Goal: Task Accomplishment & Management: Manage account settings

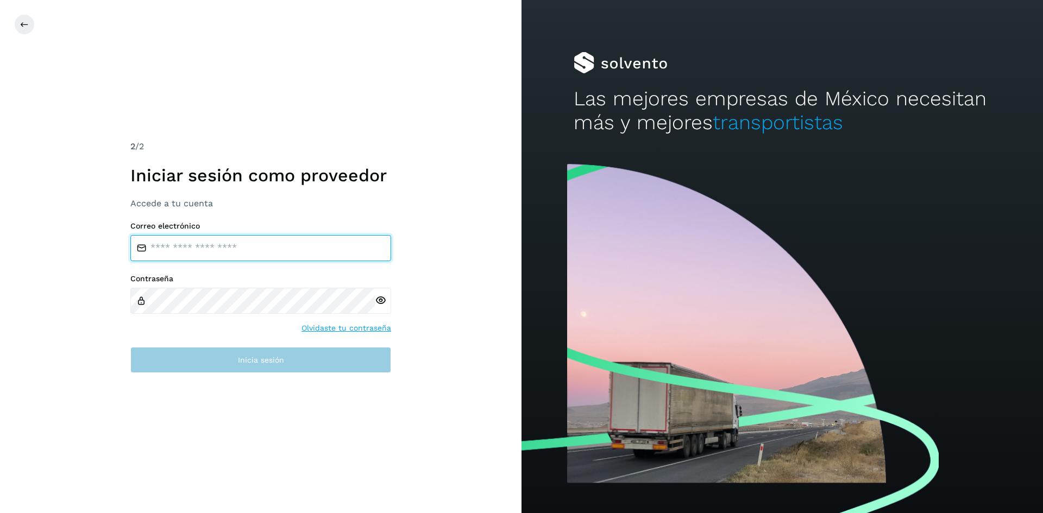
type input "**********"
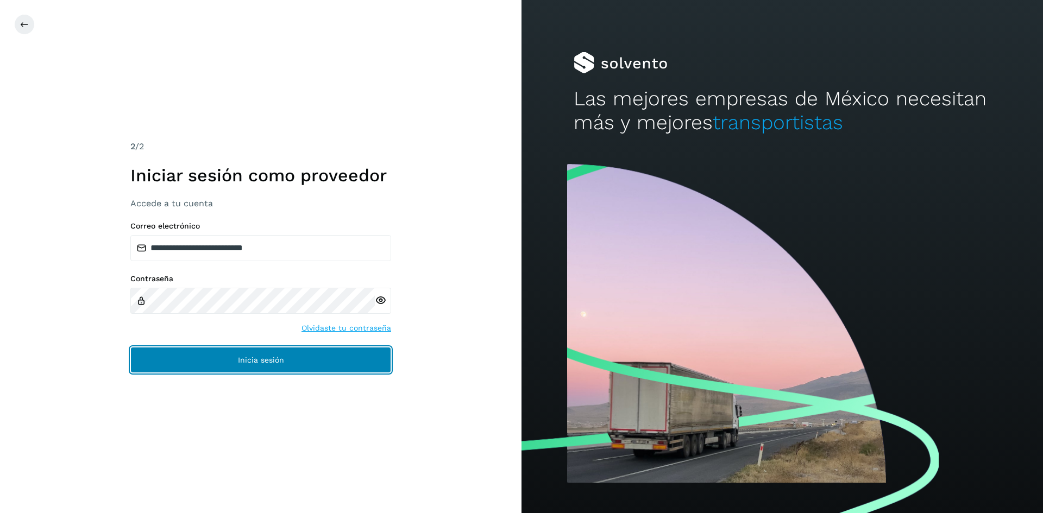
click at [216, 347] on button "Inicia sesión" at bounding box center [260, 360] width 261 height 26
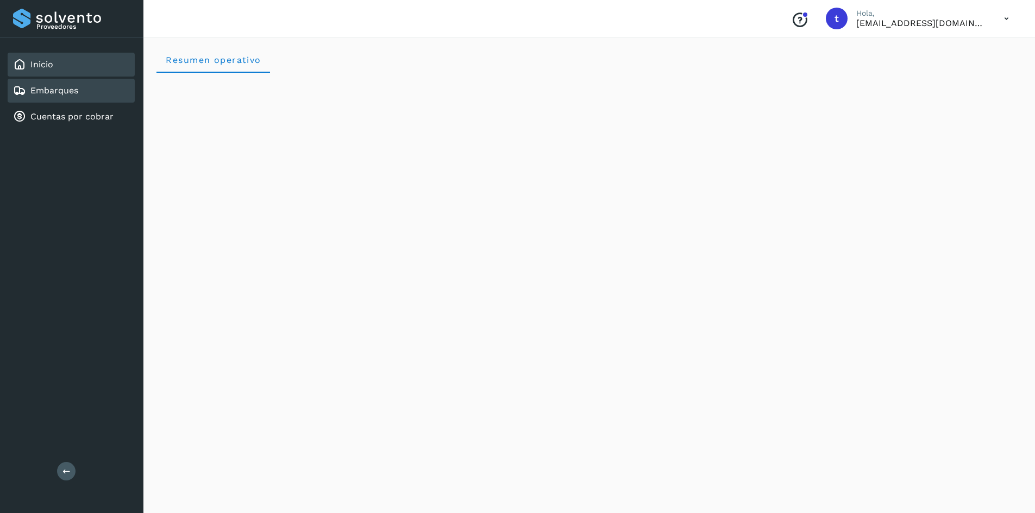
click at [74, 86] on link "Embarques" at bounding box center [54, 90] width 48 height 10
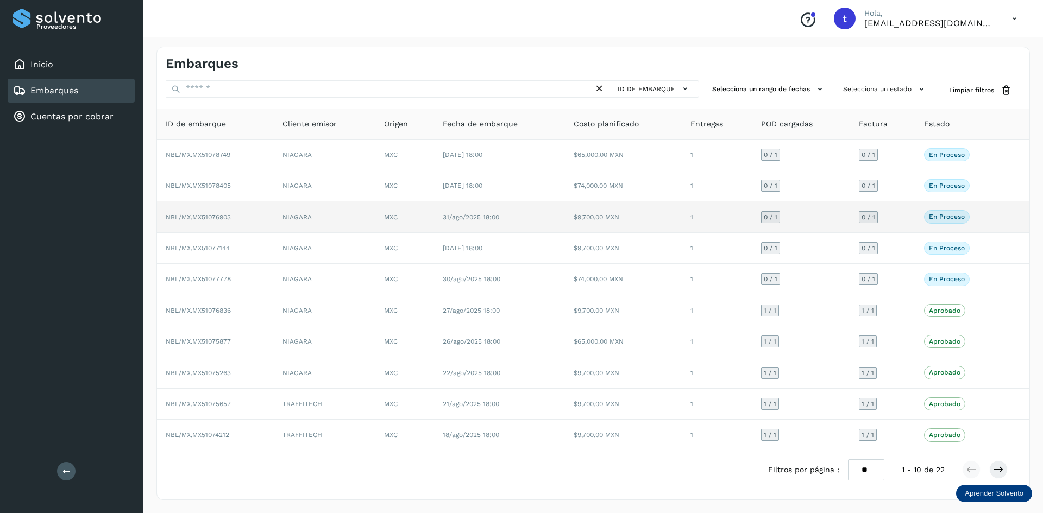
click at [242, 214] on td "NBL/MX.MX51076903" at bounding box center [215, 217] width 117 height 31
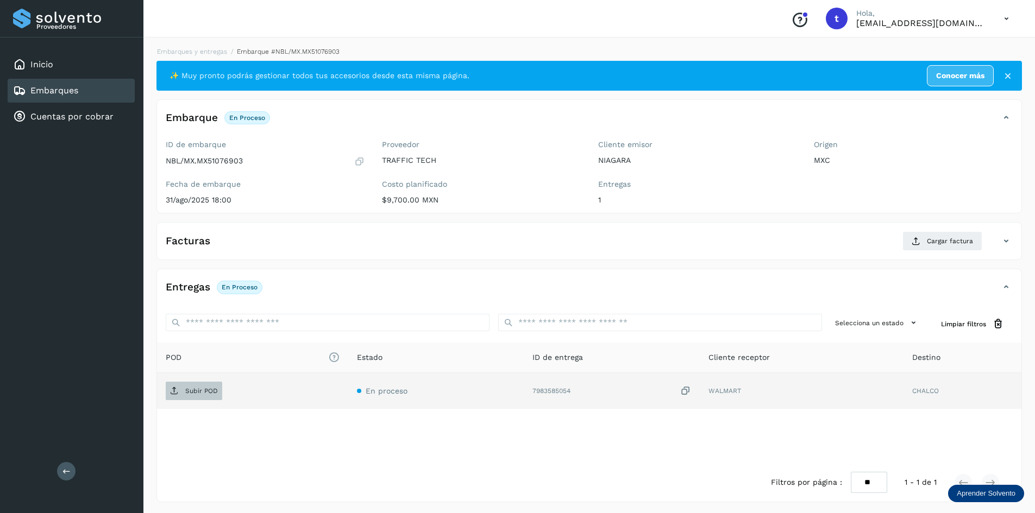
click at [205, 386] on span "Subir POD" at bounding box center [194, 390] width 57 height 17
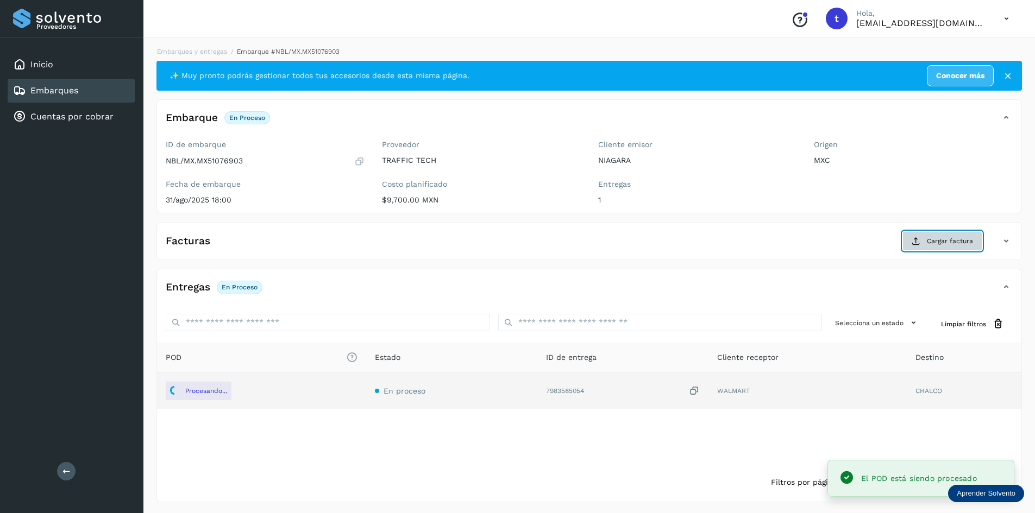
click at [946, 244] on span "Cargar factura" at bounding box center [950, 241] width 46 height 10
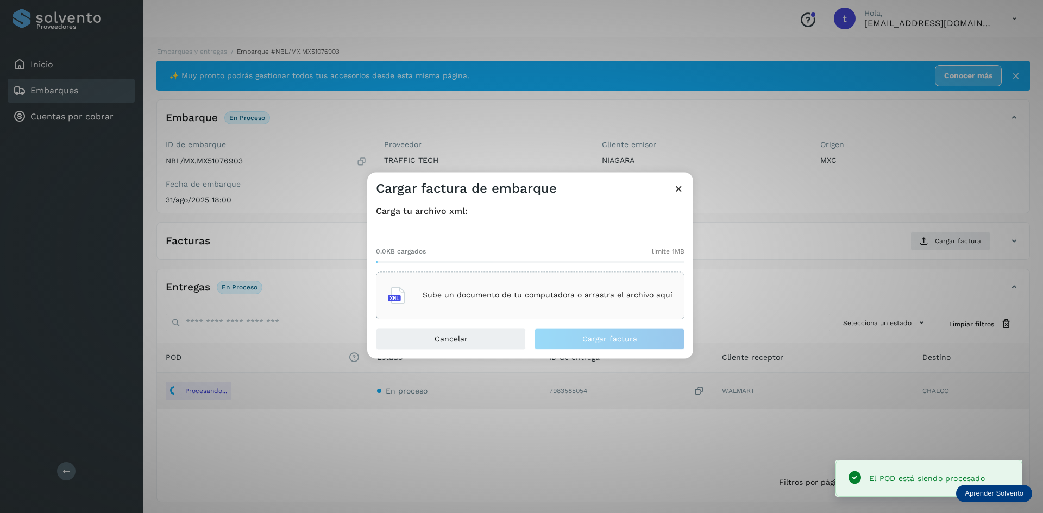
click at [537, 302] on div "Sube un documento de tu computadora o arrastra el archivo aquí" at bounding box center [530, 295] width 285 height 29
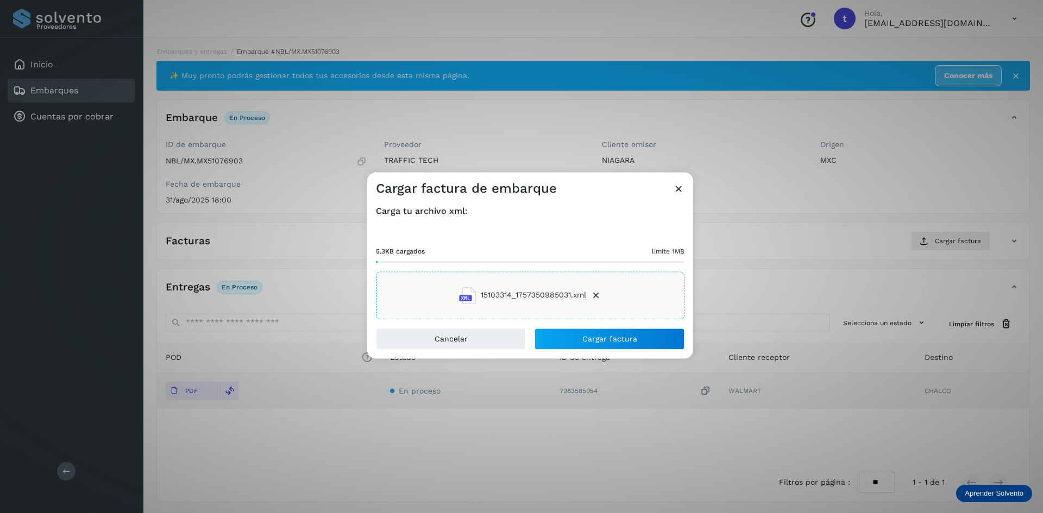
click at [614, 326] on div "Carga tu archivo xml: 5.3KB cargados límite 1MB 15103314_1757350985031.xml" at bounding box center [530, 262] width 326 height 131
click at [612, 332] on button "Cargar factura" at bounding box center [610, 339] width 150 height 22
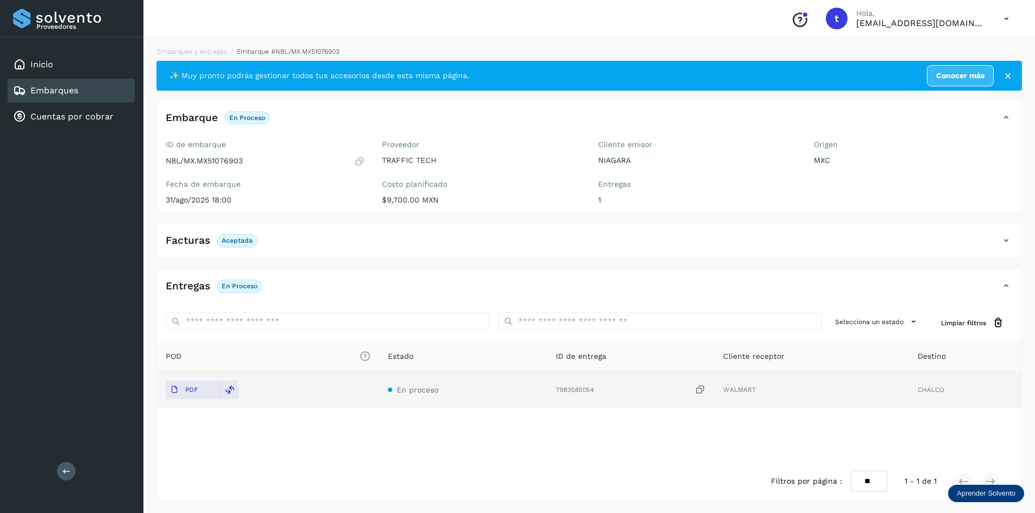
click at [61, 89] on link "Embarques" at bounding box center [54, 90] width 48 height 10
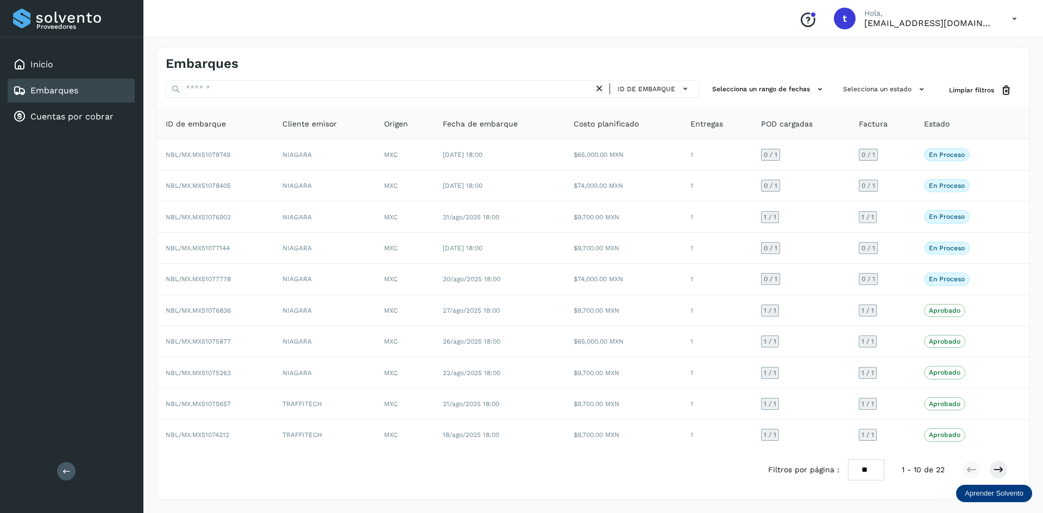
click at [458, 128] on span "Fecha de embarque" at bounding box center [480, 123] width 75 height 11
click at [513, 122] on span "Fecha de embarque" at bounding box center [480, 123] width 75 height 11
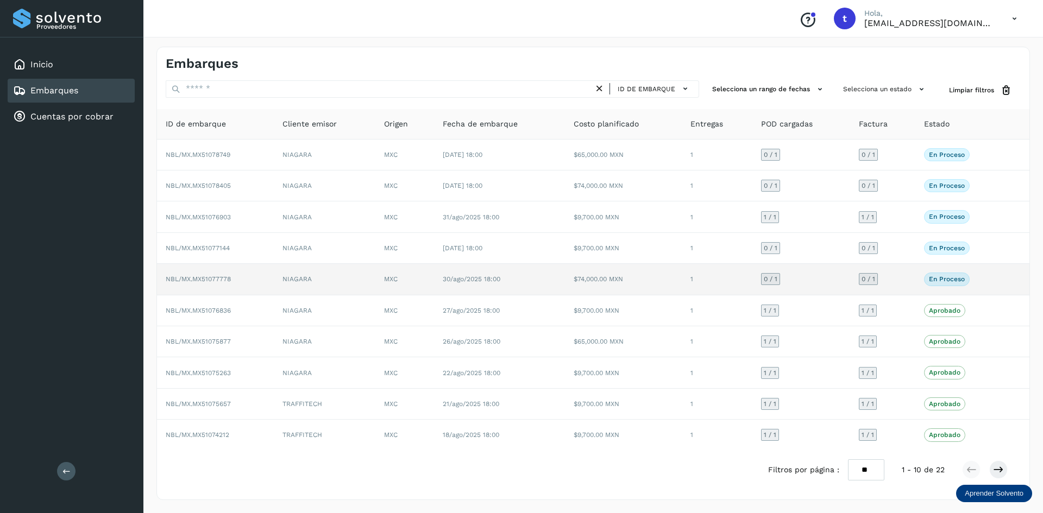
click at [931, 280] on p "En proceso" at bounding box center [947, 279] width 36 height 8
click at [662, 272] on td "$74,000.00 MXN" at bounding box center [623, 279] width 117 height 31
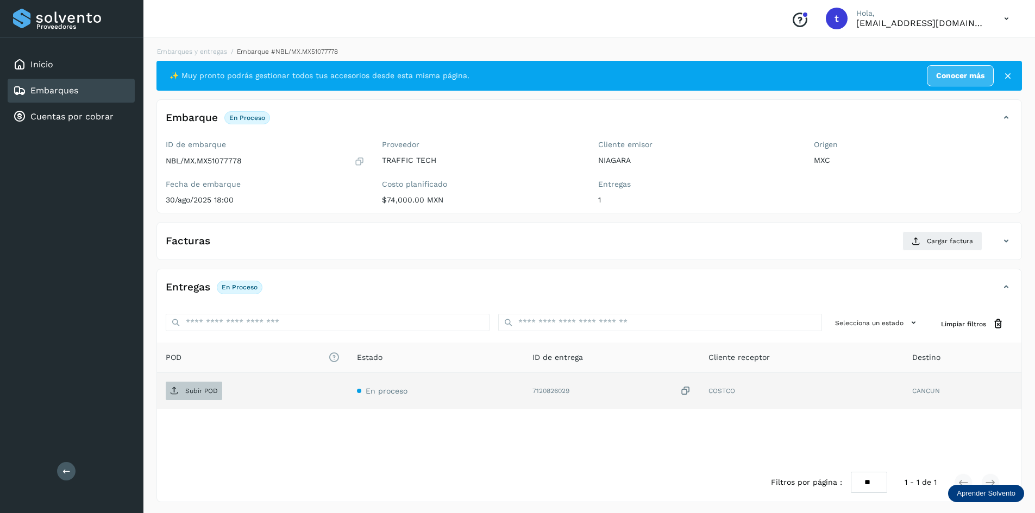
click at [184, 396] on span "Subir POD" at bounding box center [194, 390] width 57 height 17
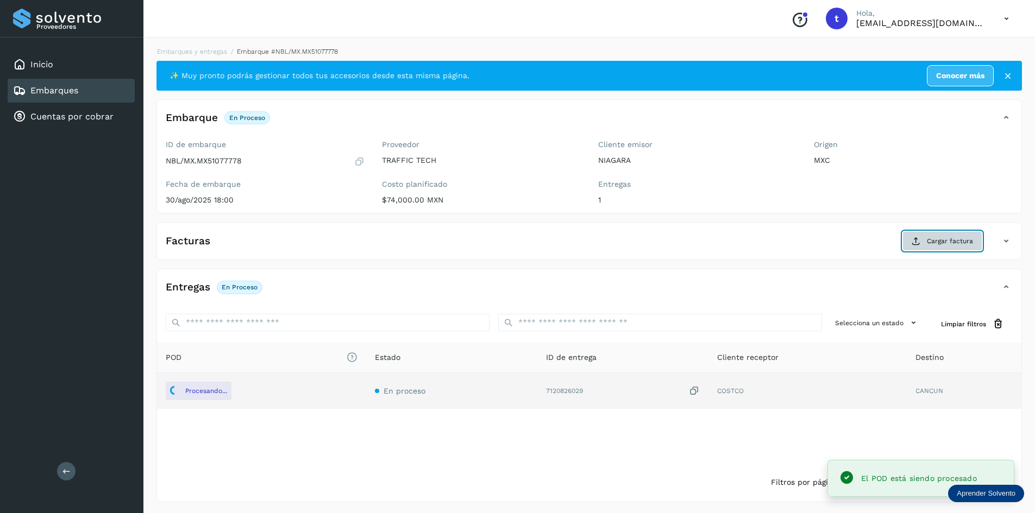
click at [948, 238] on span "Cargar factura" at bounding box center [950, 241] width 46 height 10
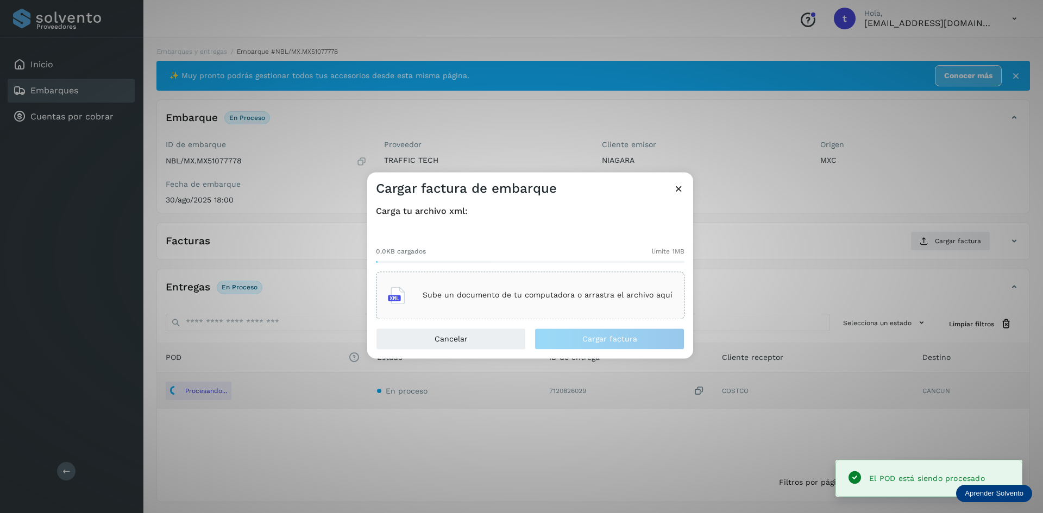
click at [489, 295] on p "Sube un documento de tu computadora o arrastra el archivo aquí" at bounding box center [548, 295] width 250 height 9
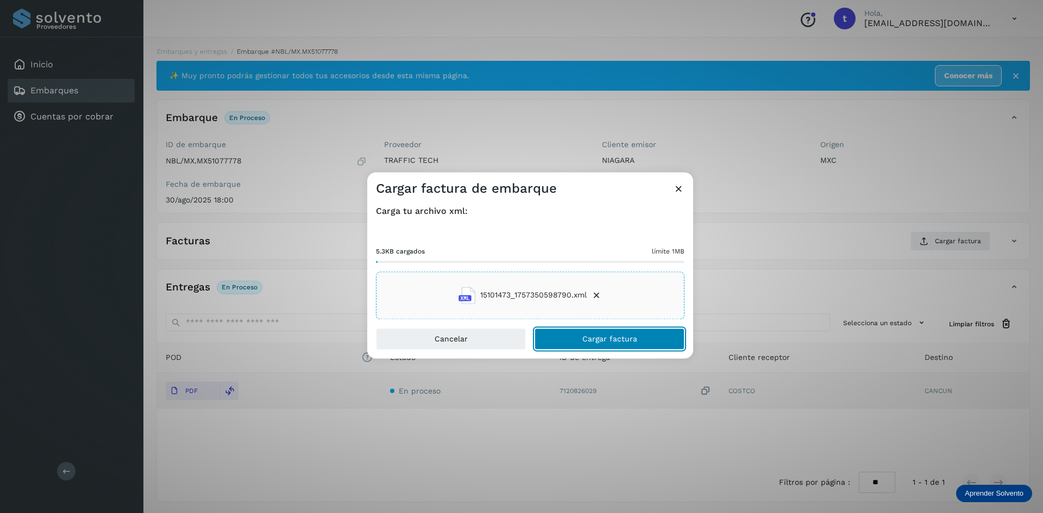
click at [584, 340] on span "Cargar factura" at bounding box center [609, 339] width 55 height 8
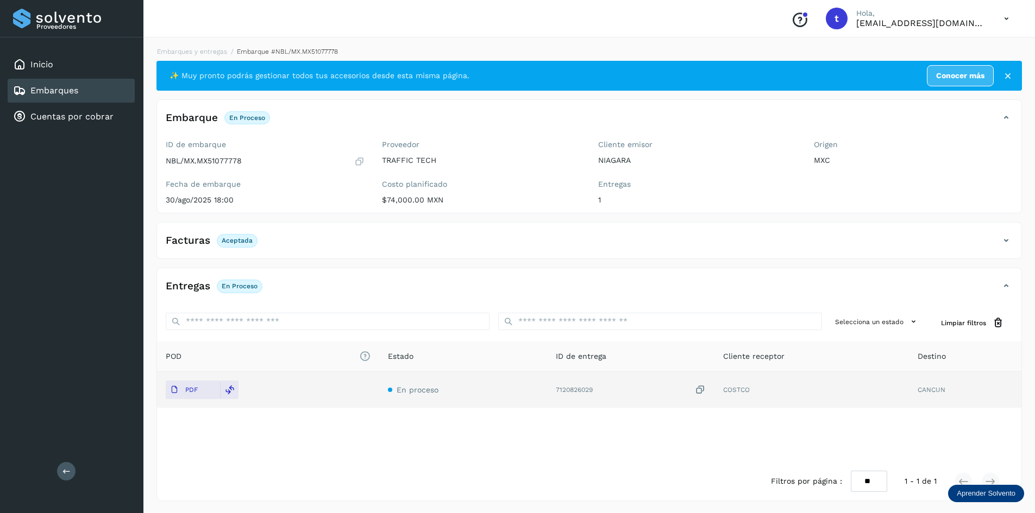
click at [53, 91] on link "Embarques" at bounding box center [54, 90] width 48 height 10
